Goal: Navigation & Orientation: Find specific page/section

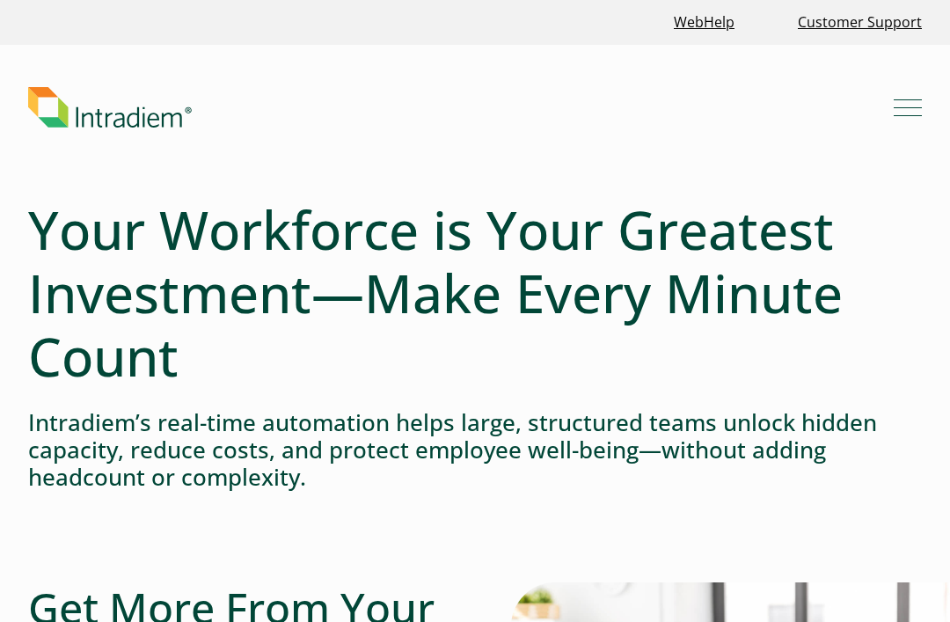
click at [905, 115] on button "Menu" at bounding box center [908, 107] width 28 height 28
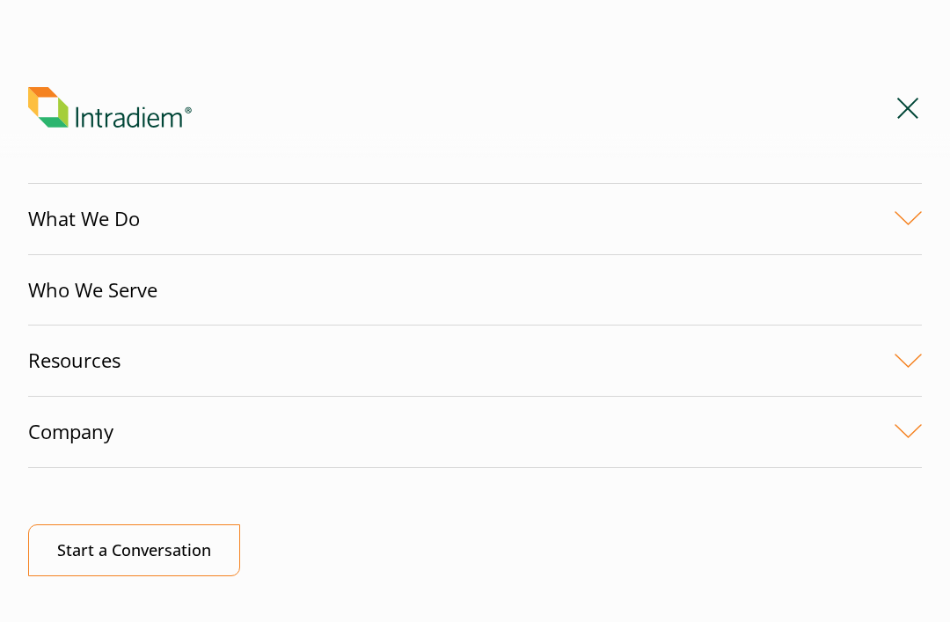
click at [118, 447] on link "Company" at bounding box center [475, 432] width 894 height 70
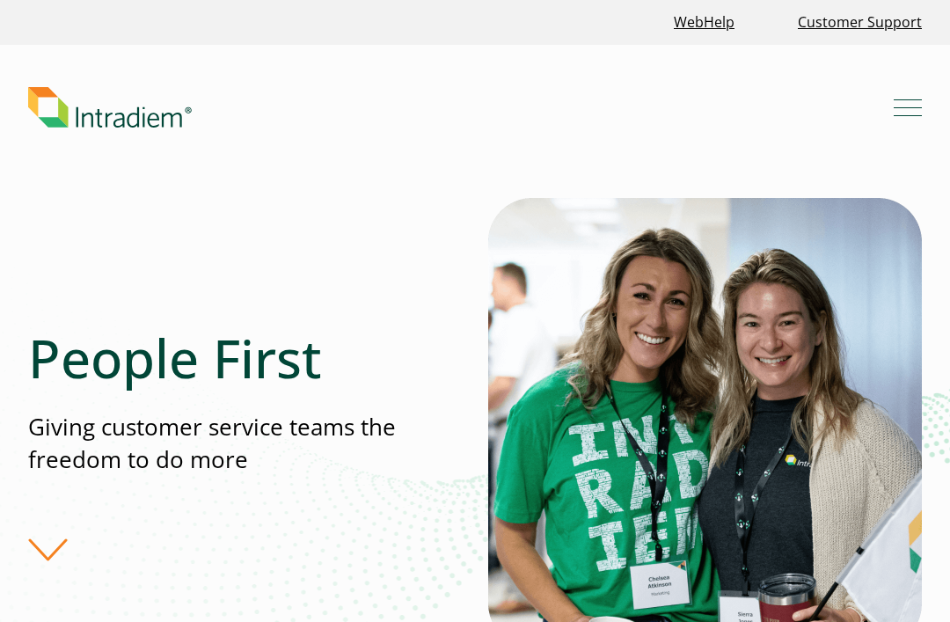
click at [911, 113] on button "Menu" at bounding box center [908, 107] width 28 height 28
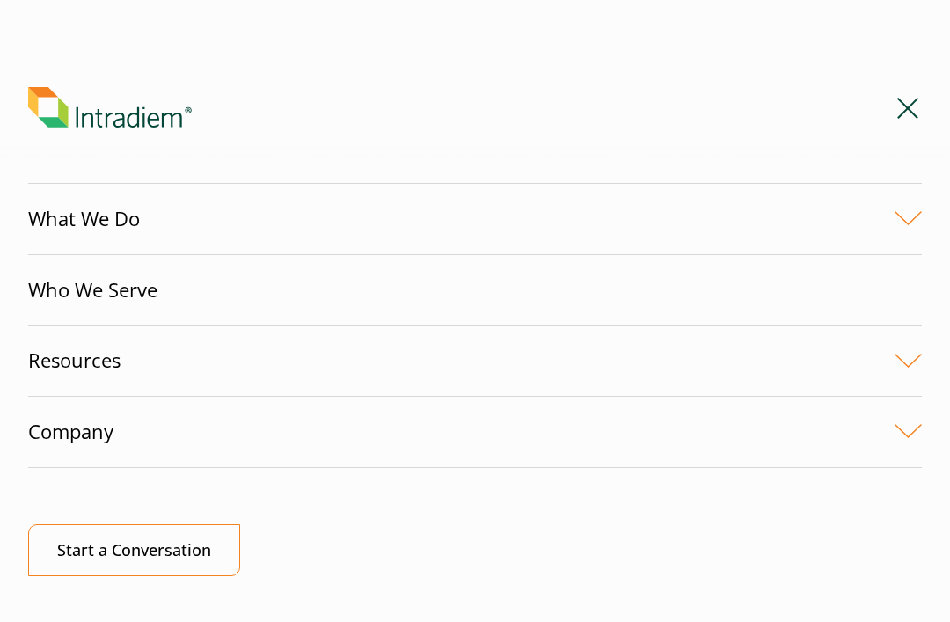
click at [100, 449] on link "Company" at bounding box center [475, 432] width 894 height 70
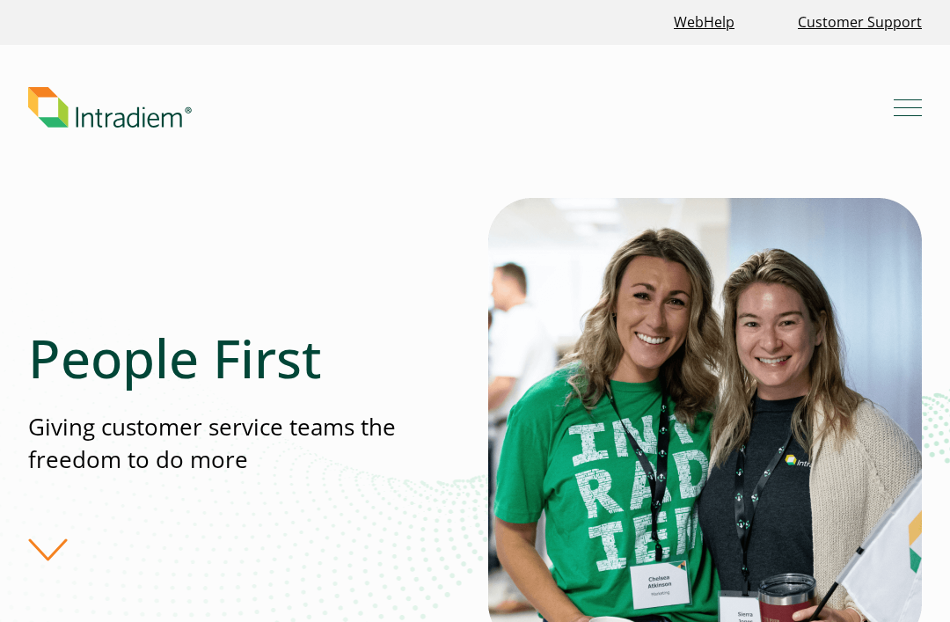
click at [911, 104] on button "Menu" at bounding box center [908, 107] width 28 height 28
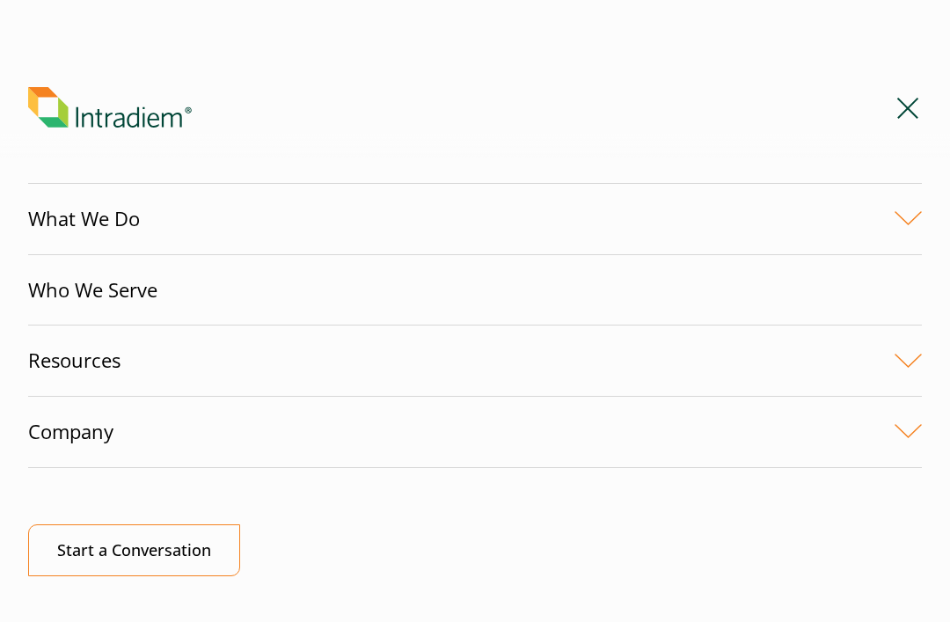
click at [908, 357] on link "Resources" at bounding box center [475, 360] width 894 height 70
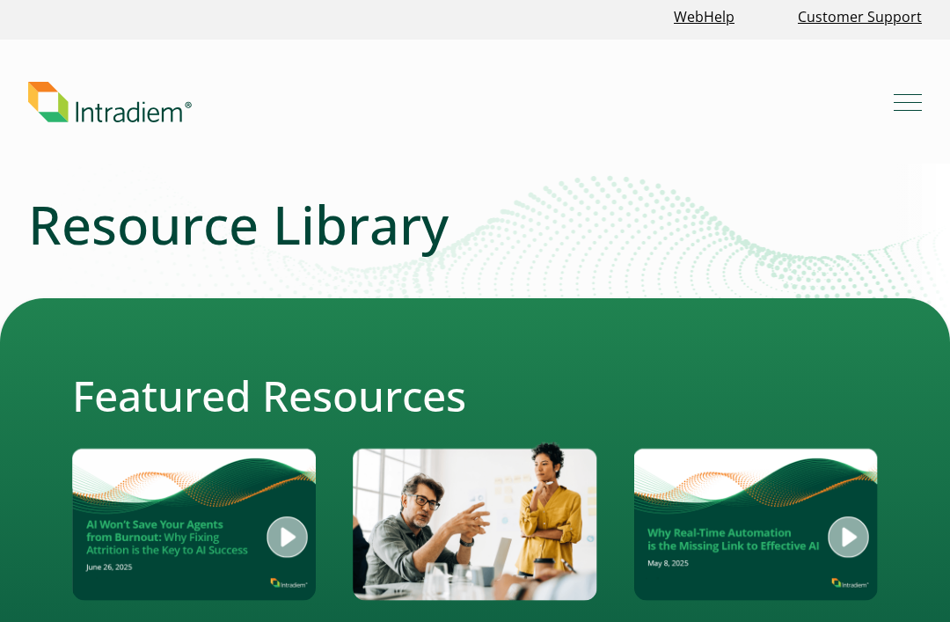
scroll to position [4, 0]
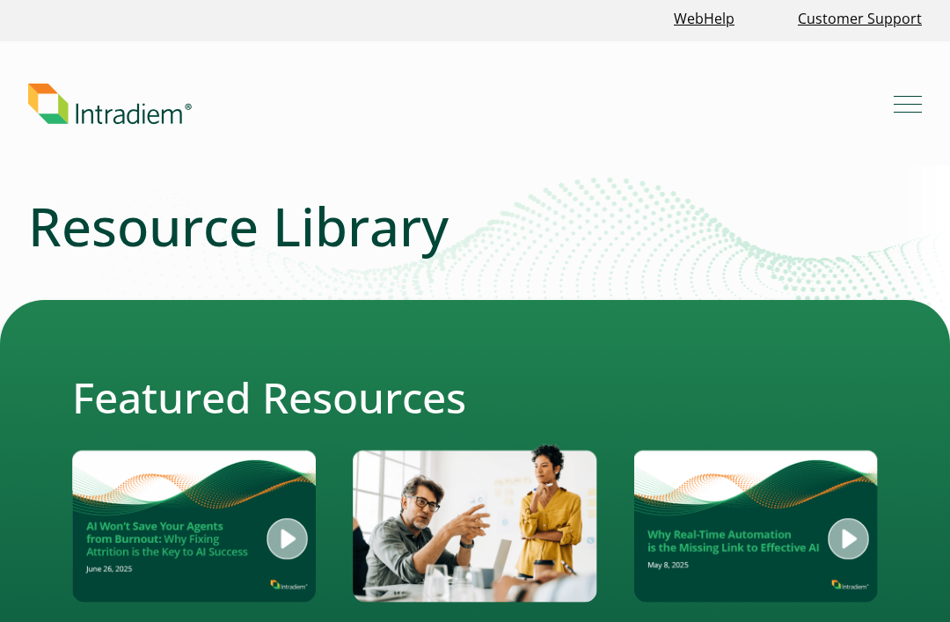
click at [896, 109] on button "Menu" at bounding box center [908, 104] width 28 height 28
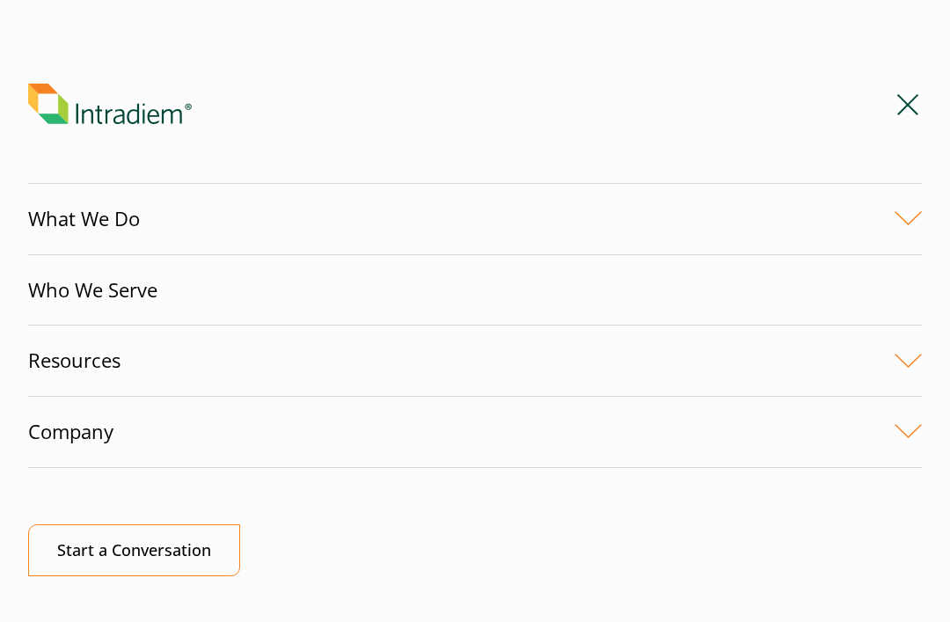
click at [890, 433] on link "Company" at bounding box center [475, 432] width 894 height 70
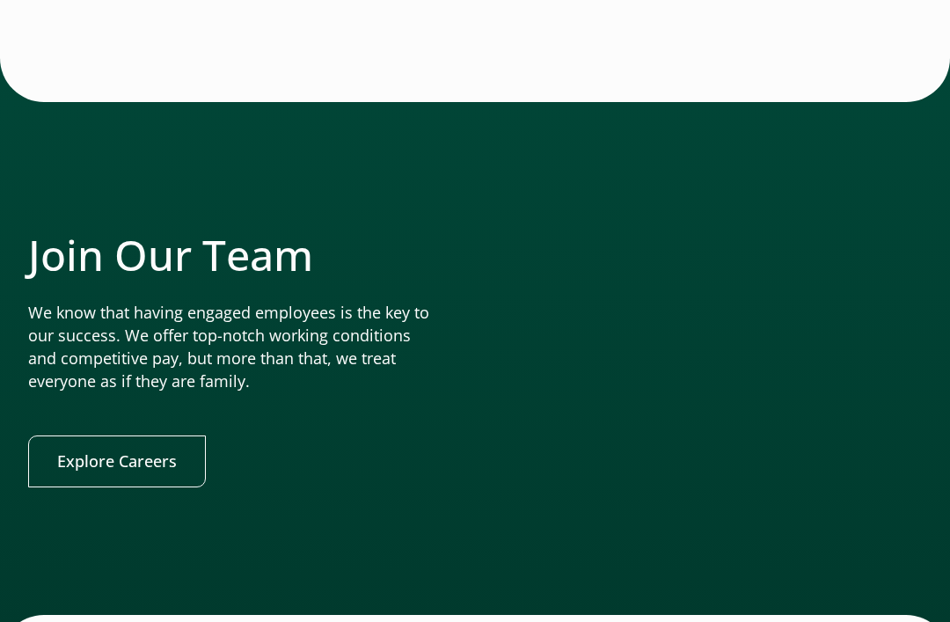
scroll to position [3880, 0]
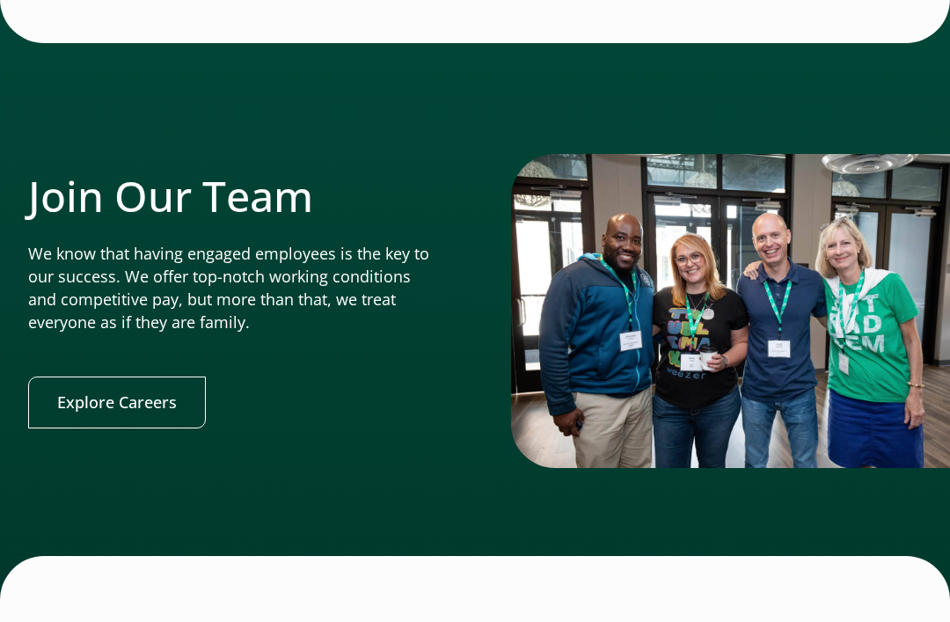
click at [103, 376] on link "Explore Careers" at bounding box center [117, 402] width 178 height 52
